Goal: Transaction & Acquisition: Purchase product/service

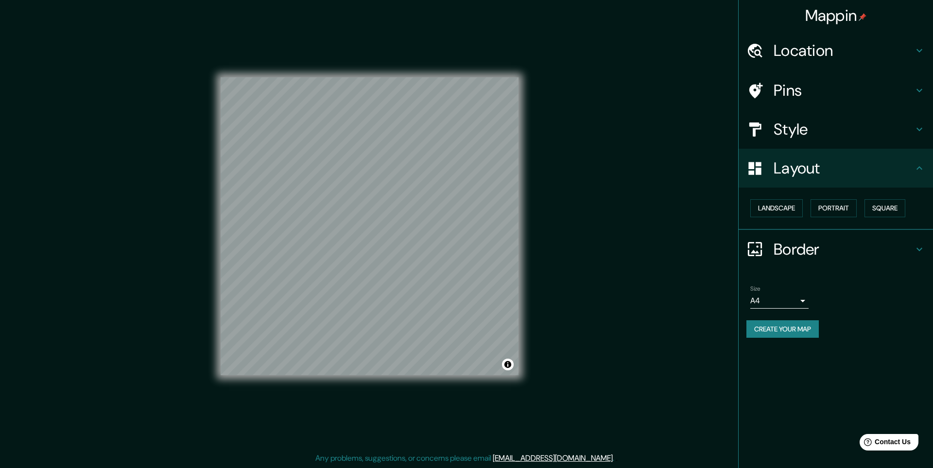
click at [801, 328] on button "Create your map" at bounding box center [782, 329] width 72 height 18
click at [772, 332] on button "Create your map" at bounding box center [782, 329] width 72 height 18
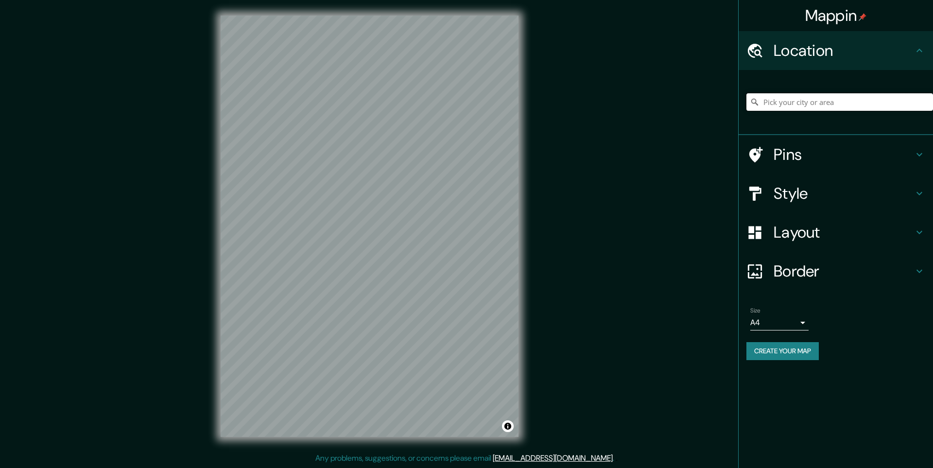
click at [812, 104] on input "Pick your city or area" at bounding box center [839, 101] width 187 height 17
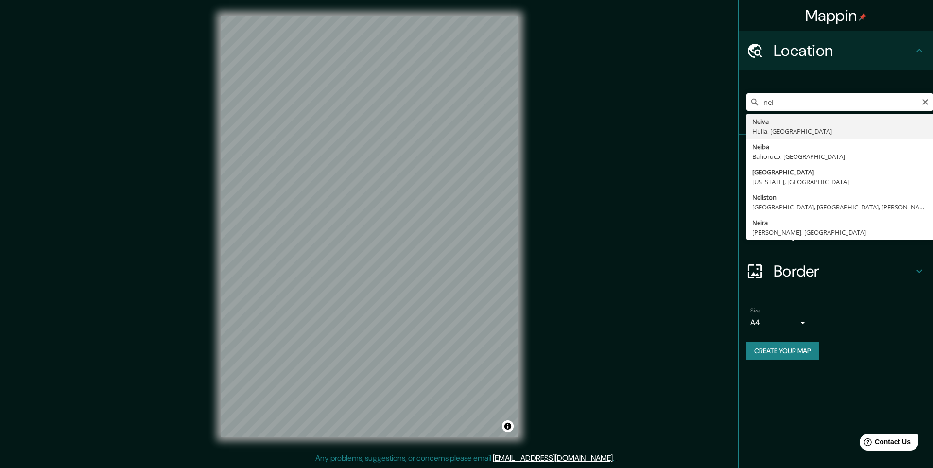
type input "Neiva, Huila, Colombia"
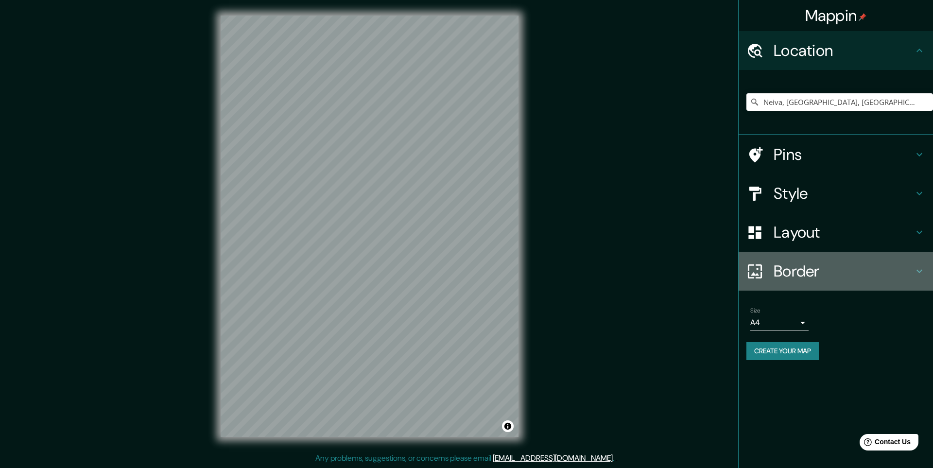
drag, startPoint x: 833, startPoint y: 264, endPoint x: 838, endPoint y: 265, distance: 5.4
click at [832, 264] on h4 "Border" at bounding box center [844, 270] width 140 height 19
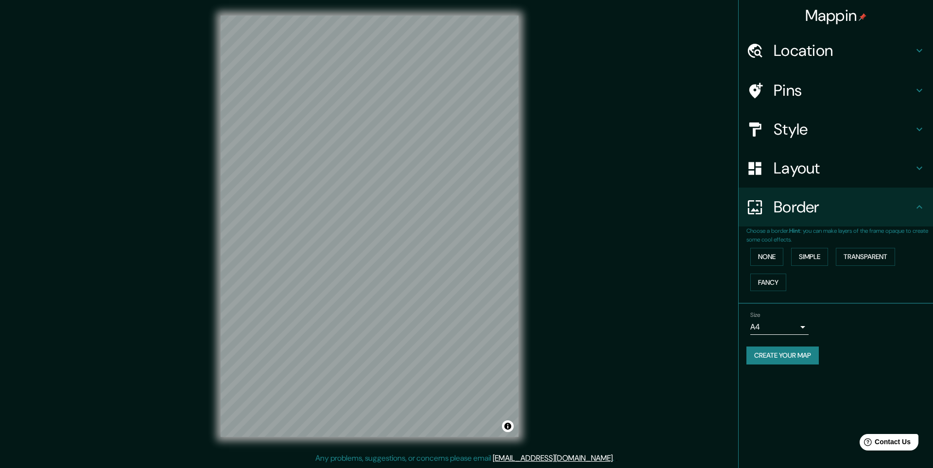
click at [822, 182] on div "Layout" at bounding box center [836, 168] width 194 height 39
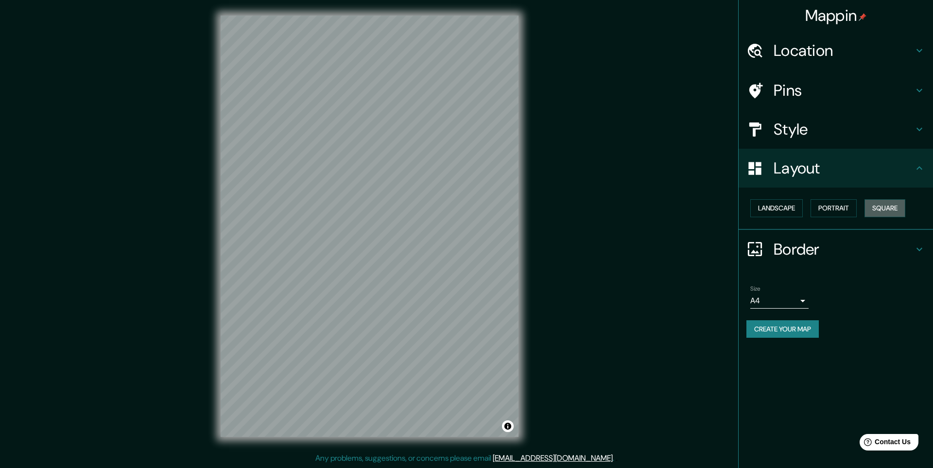
drag, startPoint x: 889, startPoint y: 209, endPoint x: 857, endPoint y: 164, distance: 55.1
click at [889, 209] on button "Square" at bounding box center [884, 208] width 41 height 18
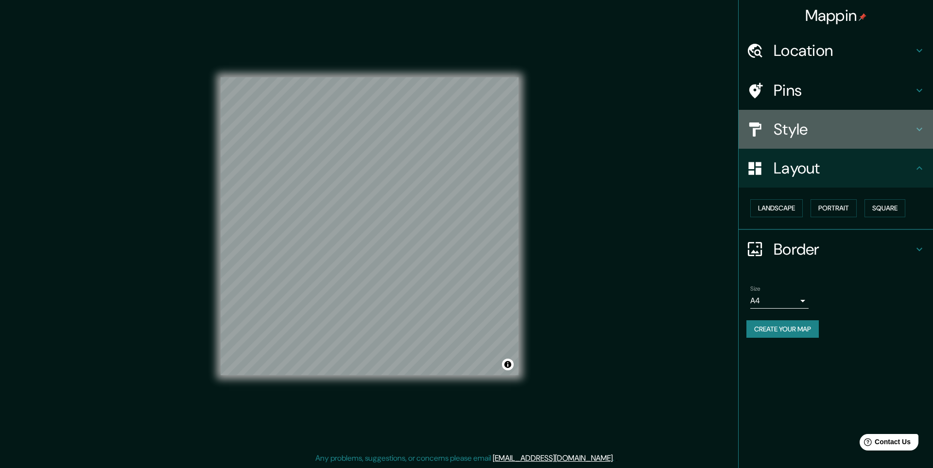
click at [809, 133] on h4 "Style" at bounding box center [844, 129] width 140 height 19
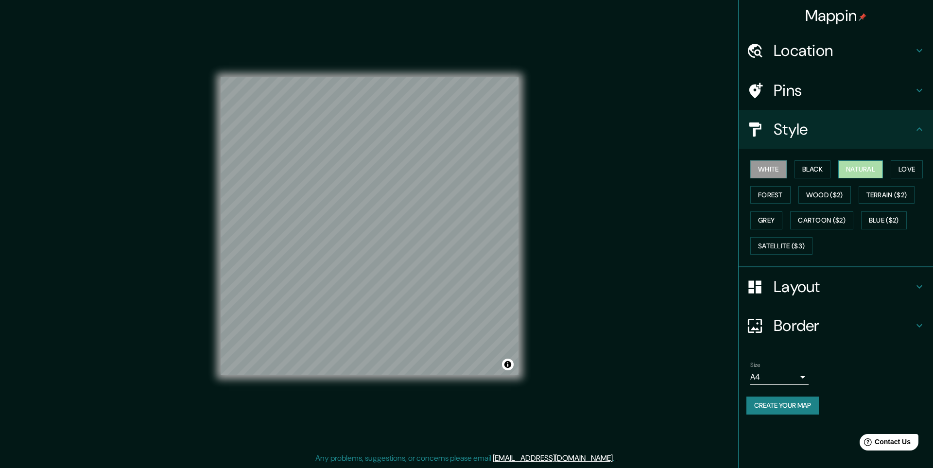
click at [855, 167] on button "Natural" at bounding box center [860, 169] width 45 height 18
click at [816, 408] on button "Create your map" at bounding box center [782, 406] width 72 height 18
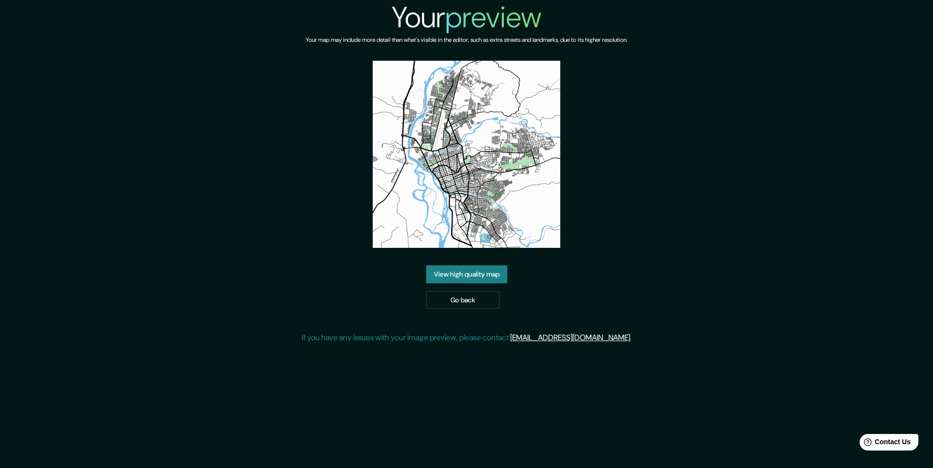
drag, startPoint x: 478, startPoint y: 276, endPoint x: 602, endPoint y: 330, distance: 134.9
click at [478, 276] on link "View high quality map" at bounding box center [466, 274] width 81 height 18
